Goal: Navigation & Orientation: Find specific page/section

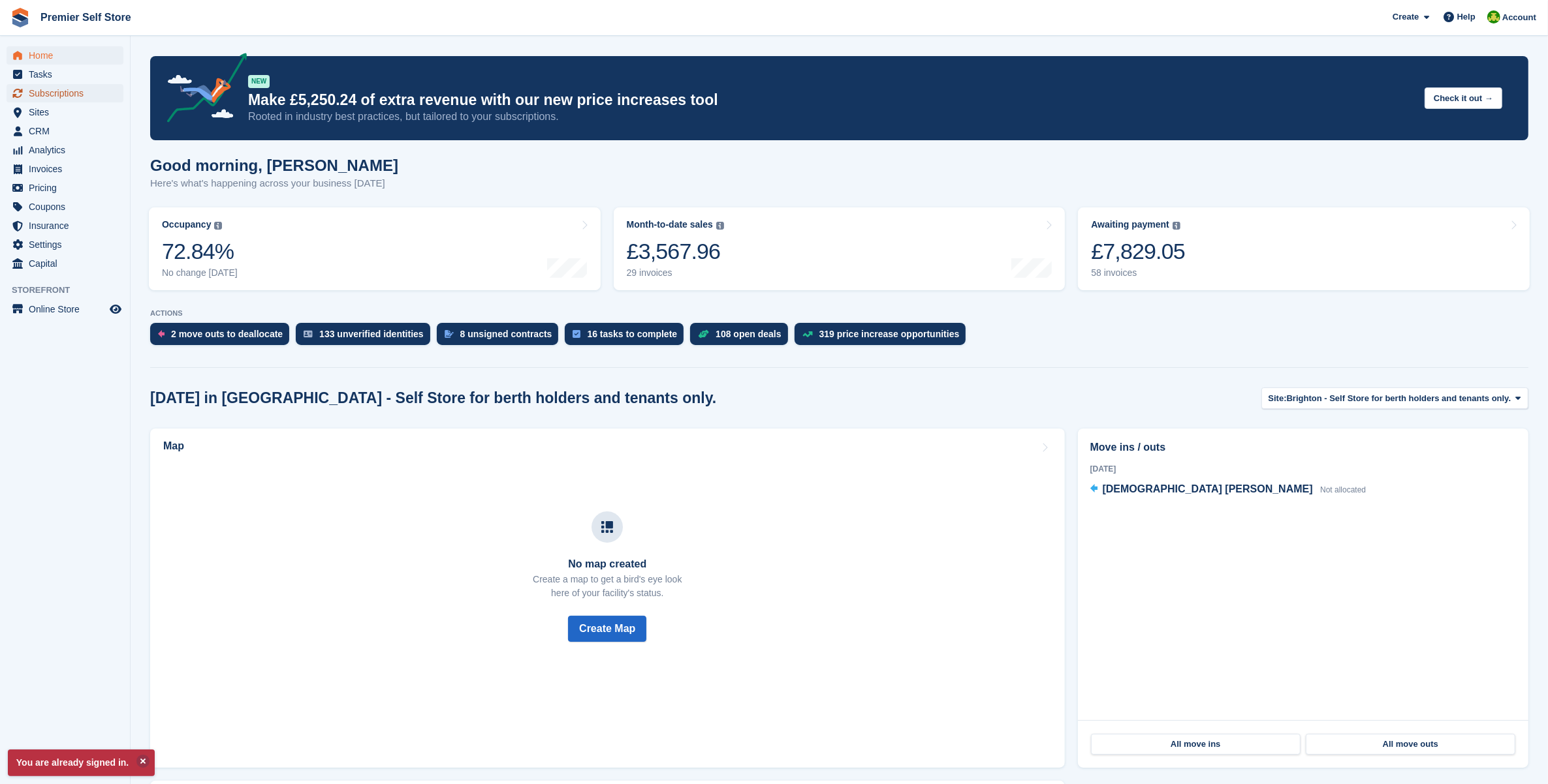
drag, startPoint x: 0, startPoint y: 0, endPoint x: 86, endPoint y: 96, distance: 128.9
click at [87, 96] on span "Subscriptions" at bounding box center [68, 93] width 79 height 18
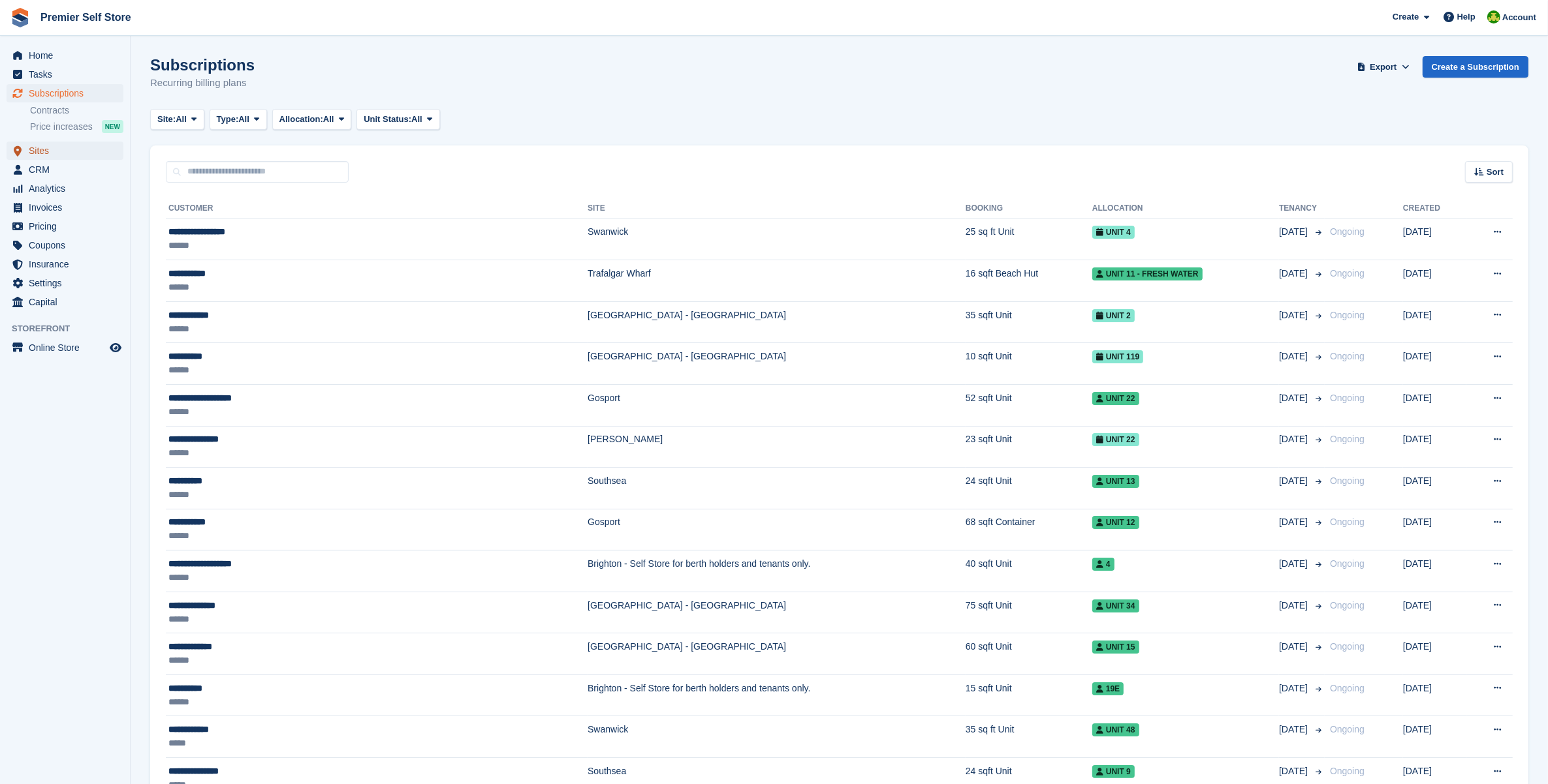
click at [49, 151] on span "Sites" at bounding box center [68, 150] width 79 height 18
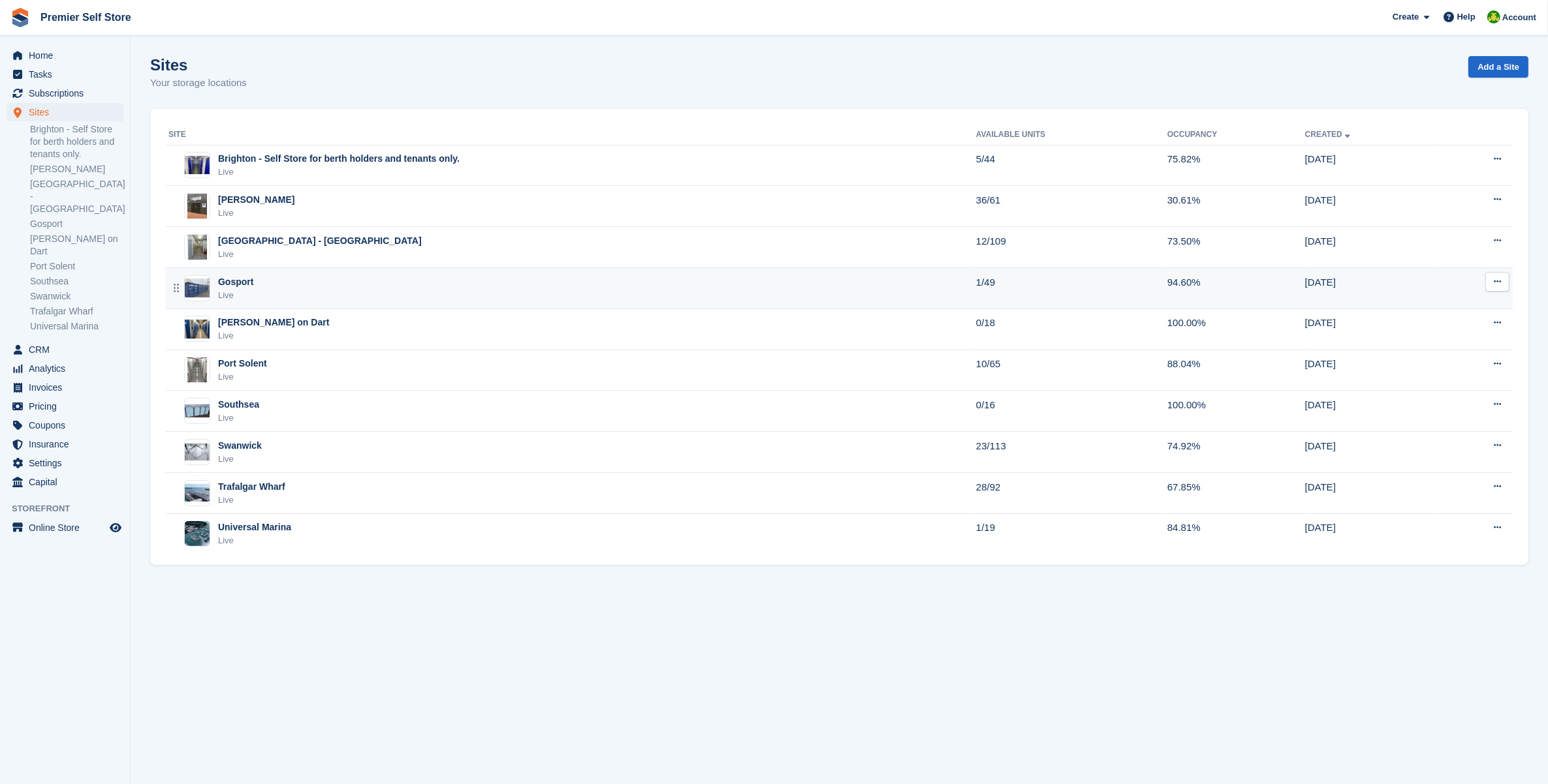
click at [317, 291] on div "Gosport Live" at bounding box center [572, 289] width 808 height 27
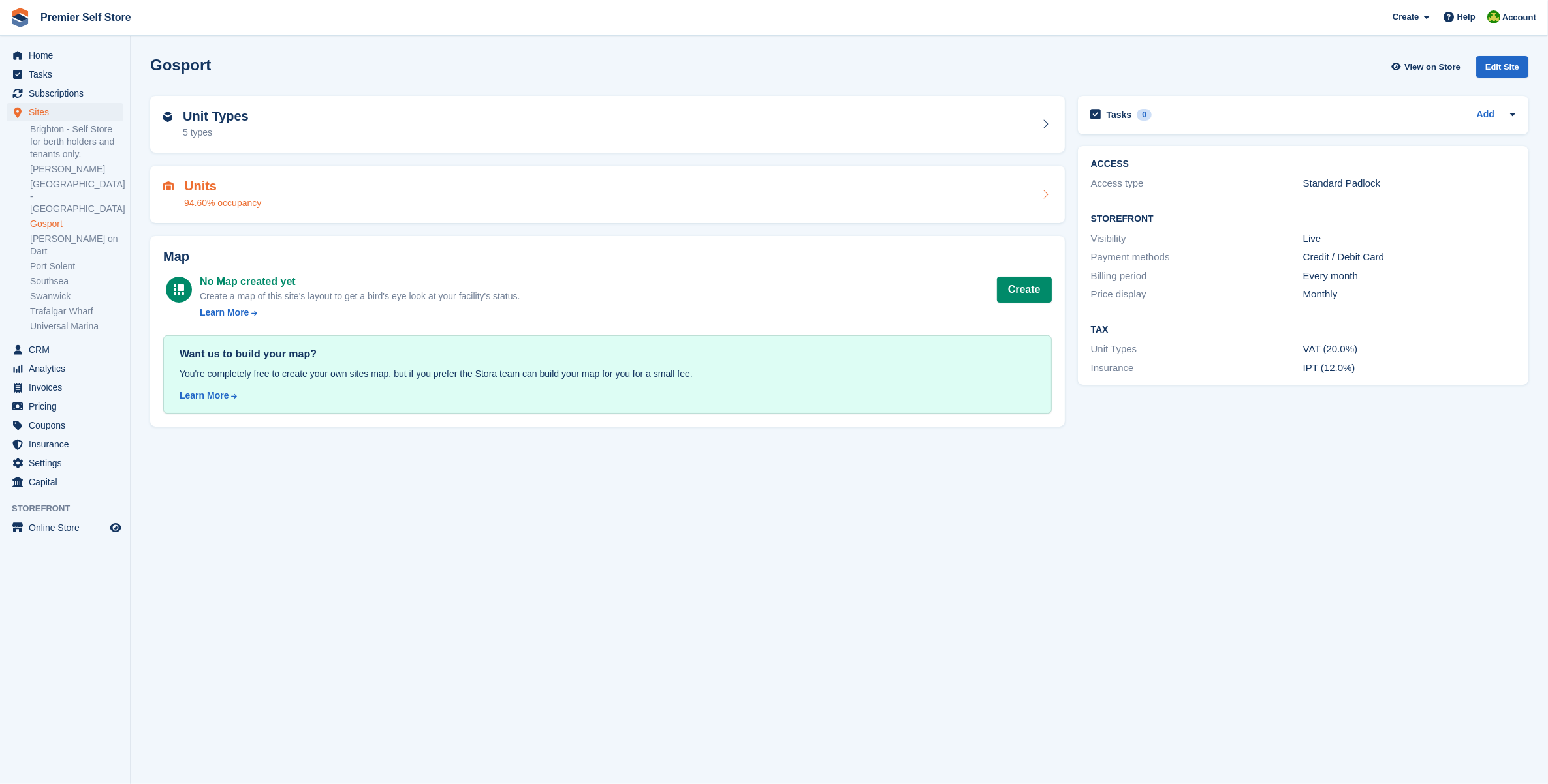
click at [363, 184] on div "Units 94.60% occupancy" at bounding box center [607, 194] width 888 height 31
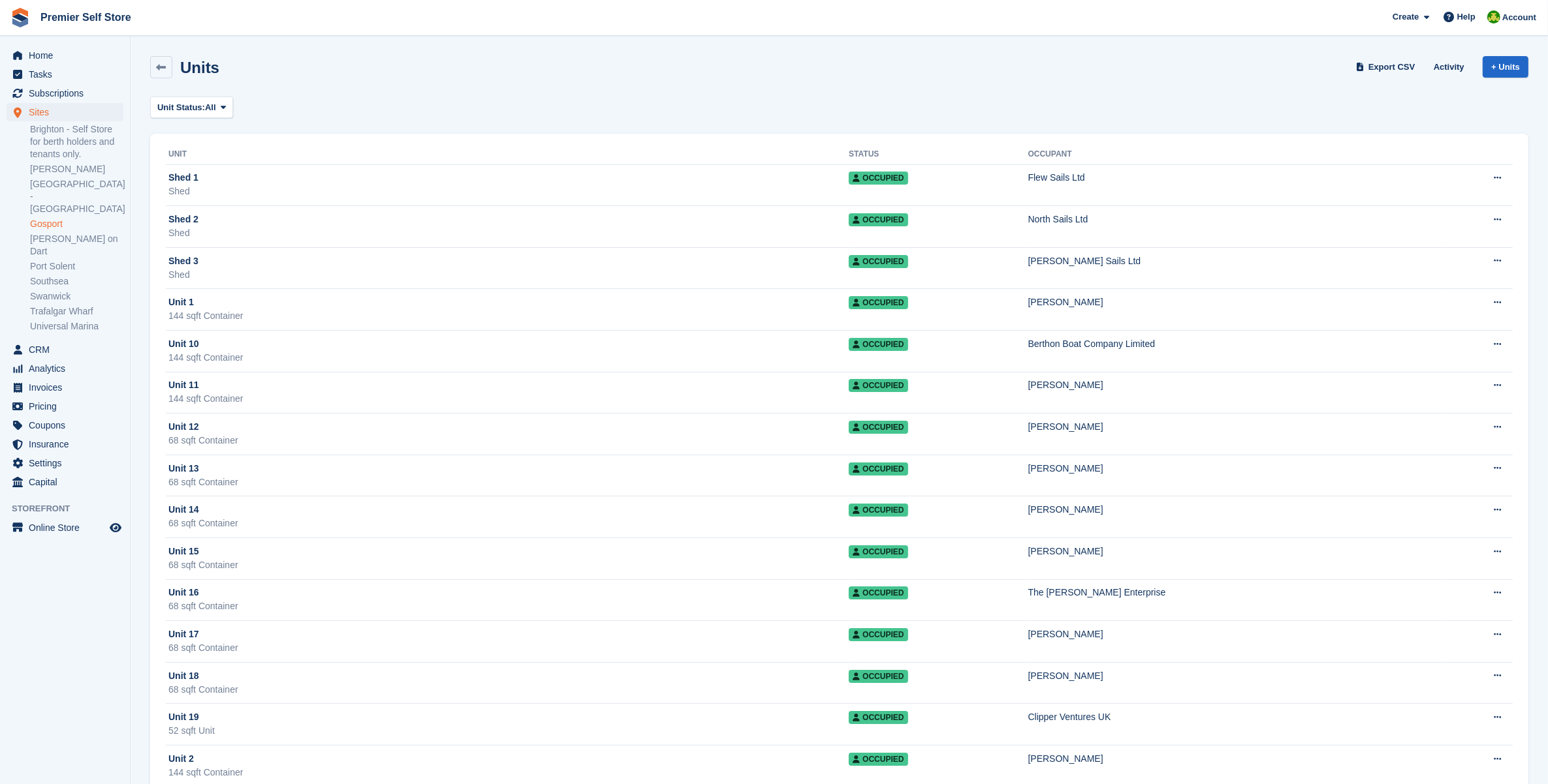
click at [59, 218] on link "Gosport" at bounding box center [77, 223] width 94 height 12
